Goal: Task Accomplishment & Management: Complete application form

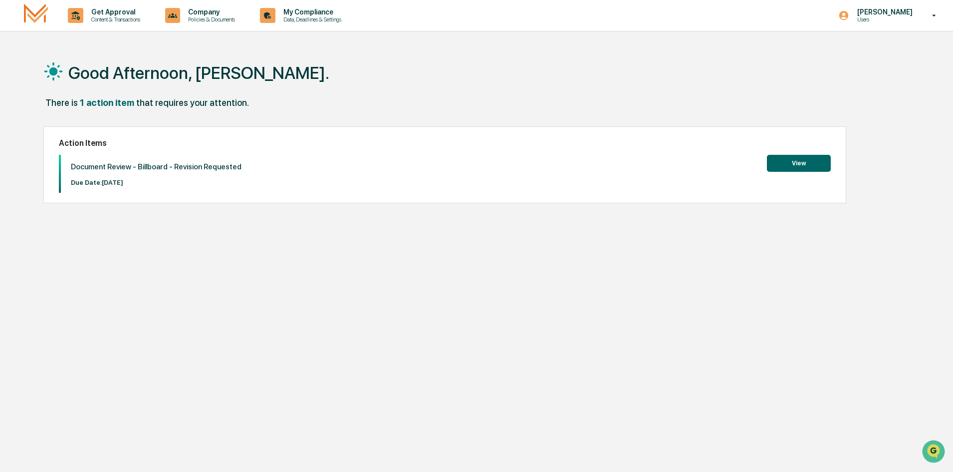
click at [796, 165] on button "View" at bounding box center [799, 163] width 64 height 17
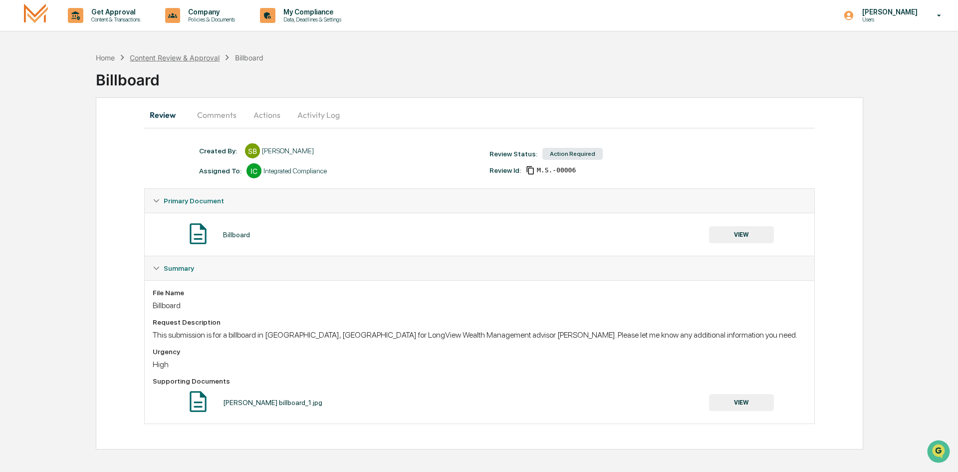
click at [163, 59] on div "Content Review & Approval" at bounding box center [175, 57] width 90 height 8
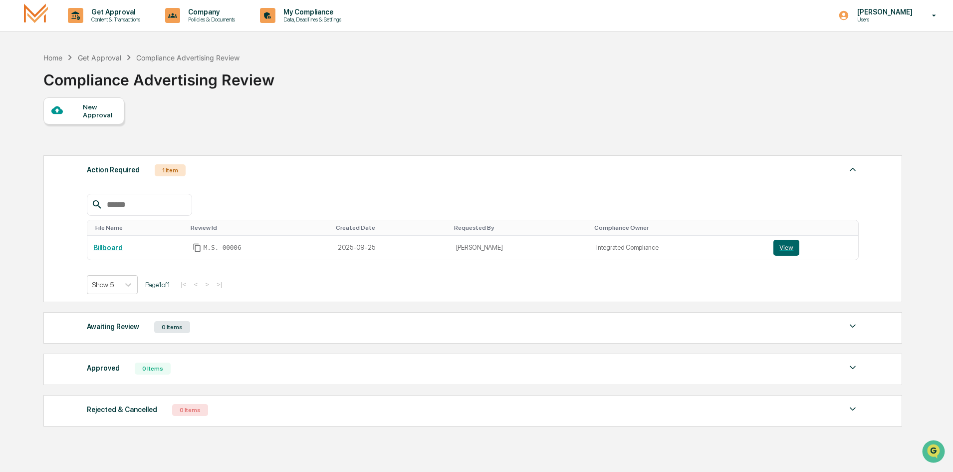
click at [91, 108] on div "New Approval" at bounding box center [99, 111] width 33 height 16
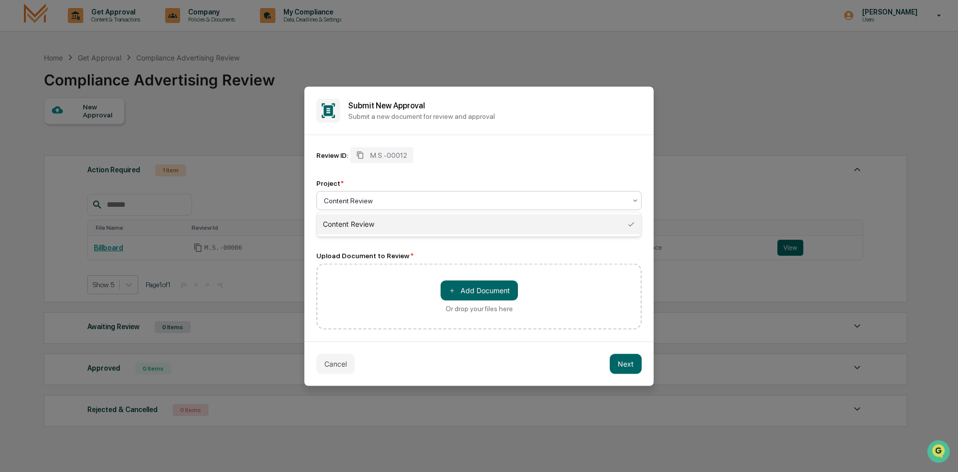
click at [385, 199] on div at bounding box center [475, 200] width 302 height 10
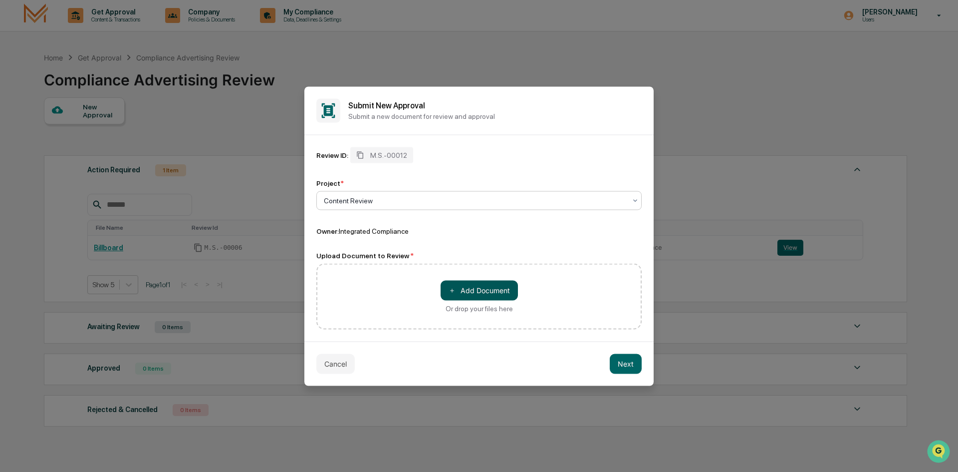
click at [469, 293] on button "＋ Add Document" at bounding box center [479, 290] width 77 height 20
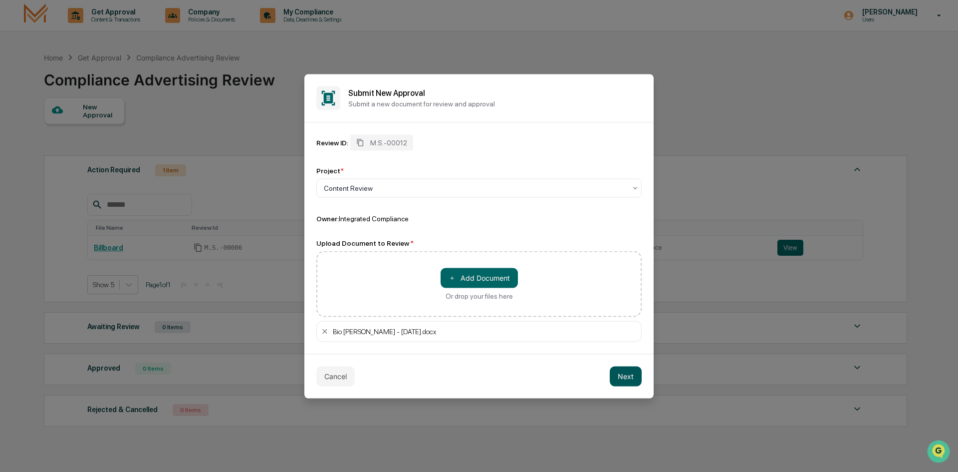
click at [614, 372] on button "Next" at bounding box center [626, 376] width 32 height 20
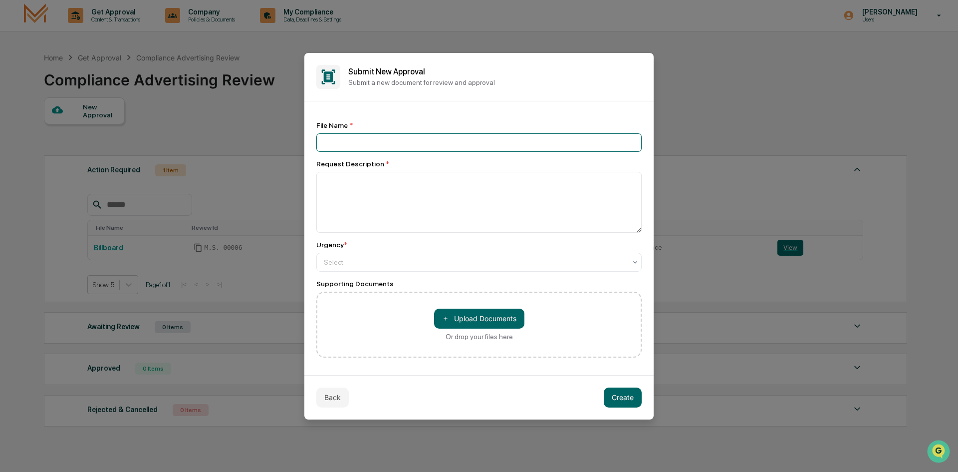
click at [397, 137] on input at bounding box center [478, 142] width 325 height 18
type input "**********"
drag, startPoint x: 404, startPoint y: 200, endPoint x: 404, endPoint y: 222, distance: 22.0
click at [404, 200] on textarea at bounding box center [478, 202] width 325 height 61
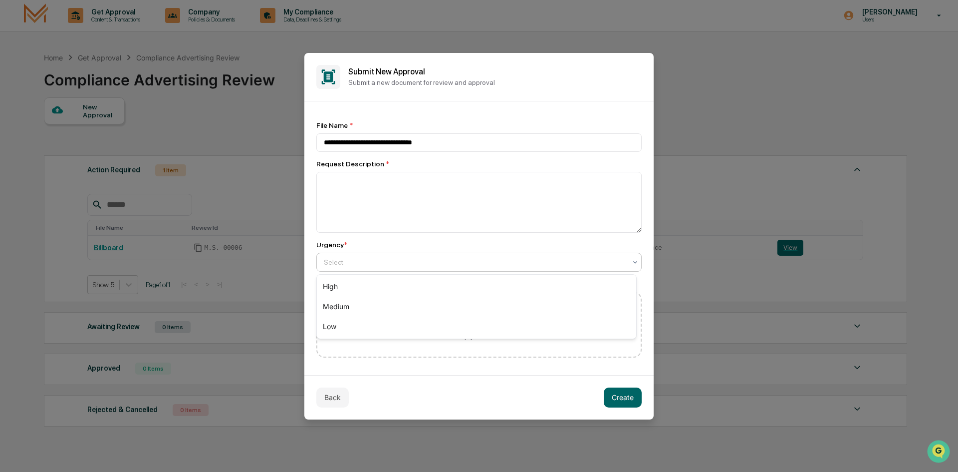
click at [407, 265] on div at bounding box center [475, 262] width 302 height 10
click at [396, 322] on div "Low" at bounding box center [476, 326] width 319 height 20
drag, startPoint x: 452, startPoint y: 147, endPoint x: 281, endPoint y: 131, distance: 171.5
click at [281, 131] on body "**********" at bounding box center [479, 259] width 958 height 519
click at [381, 197] on textarea at bounding box center [478, 202] width 325 height 61
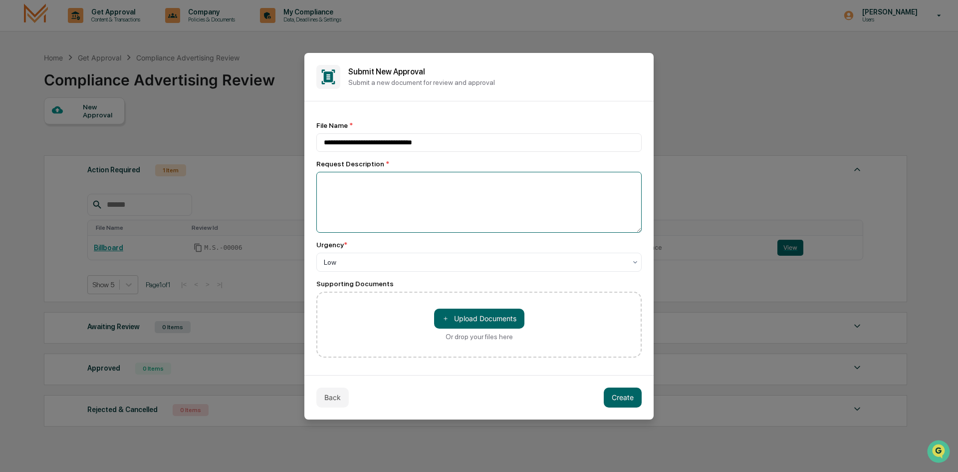
paste textarea "**********"
type textarea "**********"
click at [484, 323] on button "＋ Upload Documents" at bounding box center [479, 318] width 90 height 20
click at [387, 369] on div "Bio [PERSON_NAME] - [DATE].docx" at bounding box center [381, 369] width 131 height 17
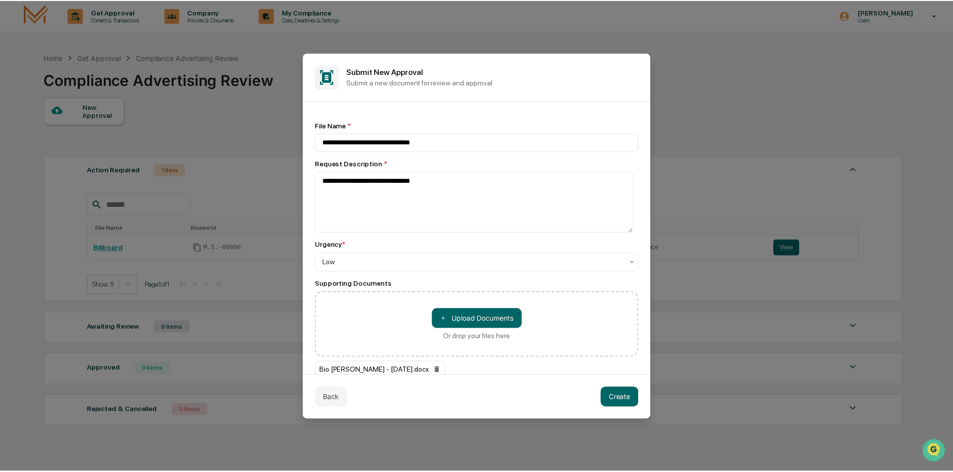
scroll to position [24, 0]
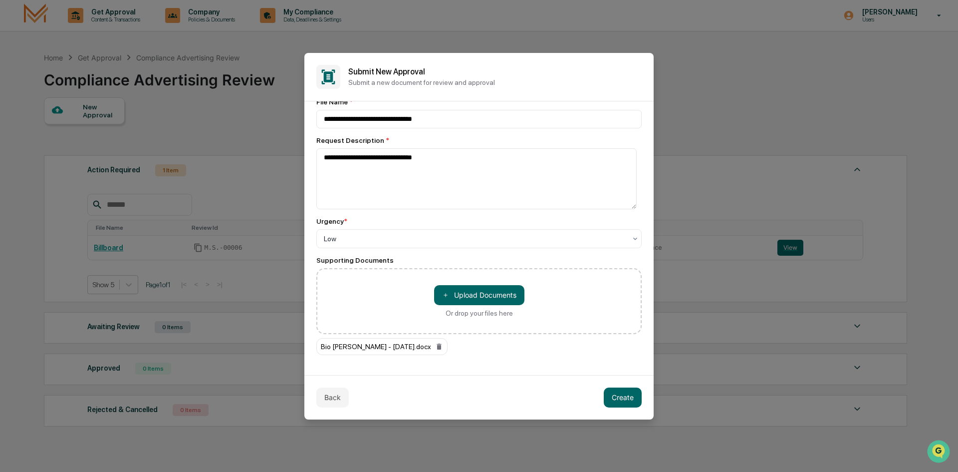
click at [409, 344] on div "Bio [PERSON_NAME] - [DATE].docx" at bounding box center [381, 346] width 131 height 17
click at [406, 361] on div "**********" at bounding box center [478, 237] width 349 height 273
click at [629, 400] on button "Create" at bounding box center [623, 397] width 38 height 20
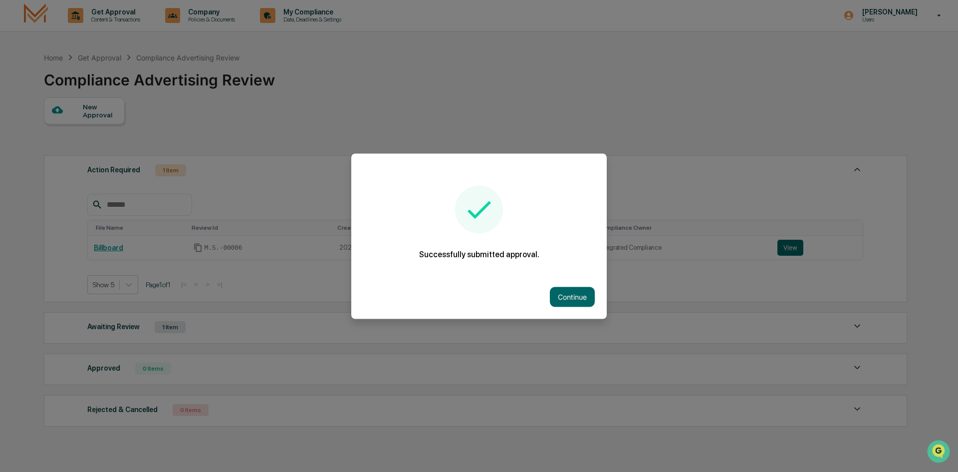
click at [593, 295] on button "Continue" at bounding box center [572, 296] width 45 height 20
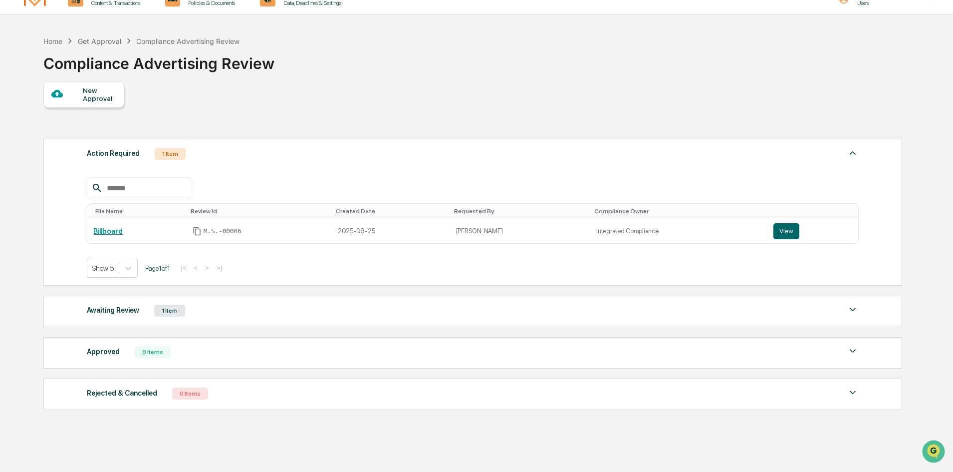
scroll to position [0, 0]
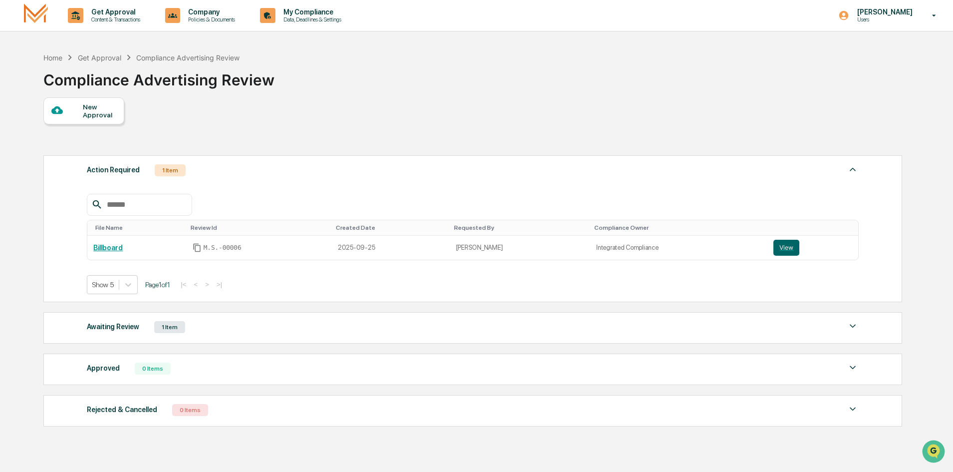
click at [105, 329] on div "Awaiting Review" at bounding box center [113, 326] width 52 height 13
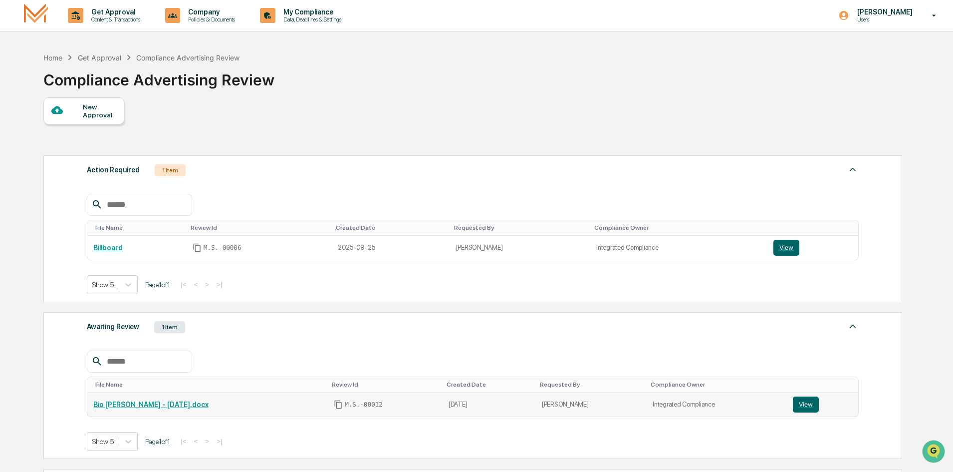
click at [153, 402] on link "Bio [PERSON_NAME] - [DATE].docx" at bounding box center [150, 404] width 115 height 8
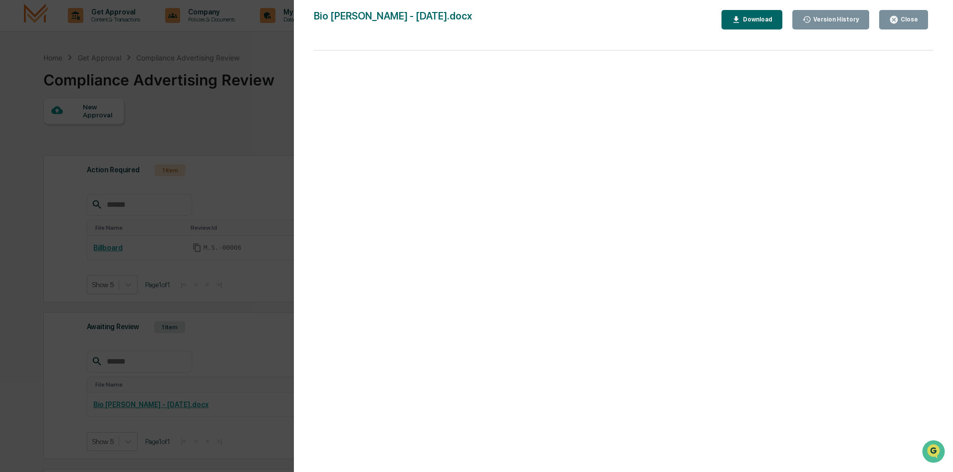
click at [286, 35] on div "Version History [DATE] 05:58 PM [PERSON_NAME] Bio [PERSON_NAME] - [DATE].docx C…" at bounding box center [476, 236] width 953 height 472
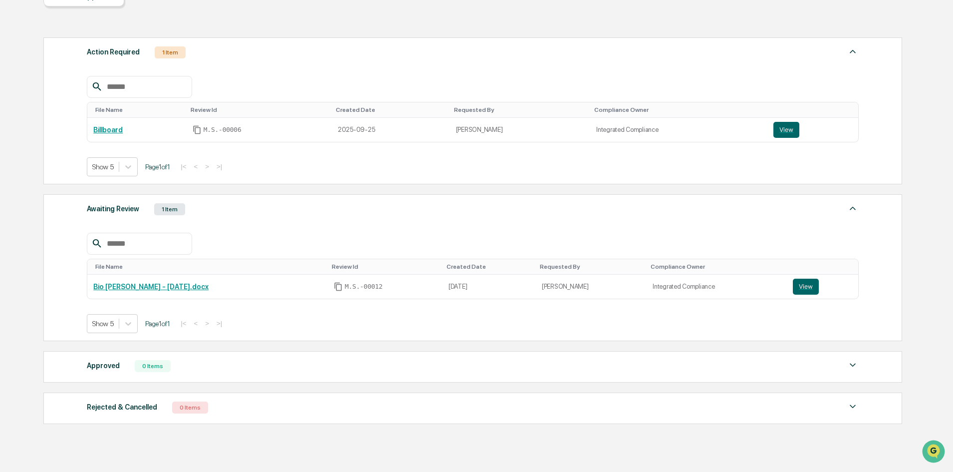
scroll to position [60, 0]
